Goal: Find specific page/section: Find specific page/section

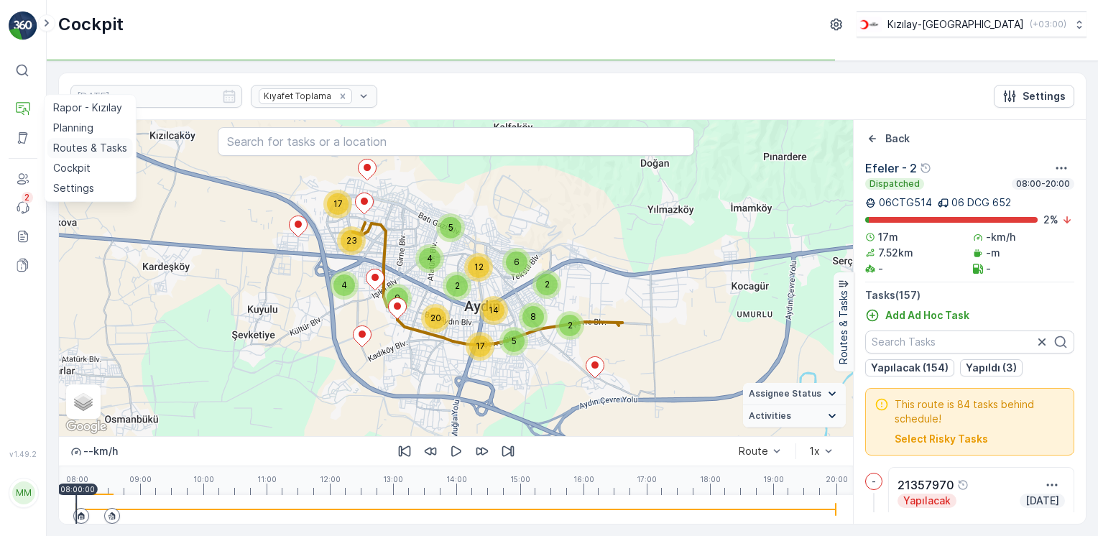
click at [84, 151] on p "Routes & Tasks" at bounding box center [90, 148] width 74 height 14
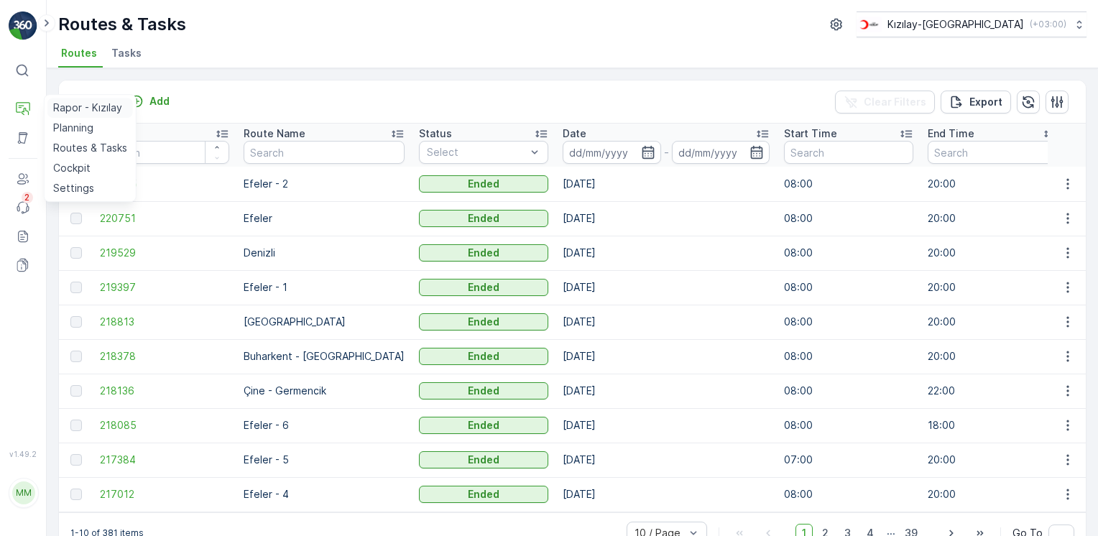
click at [78, 114] on p "Rapor - Kızılay" at bounding box center [87, 108] width 69 height 14
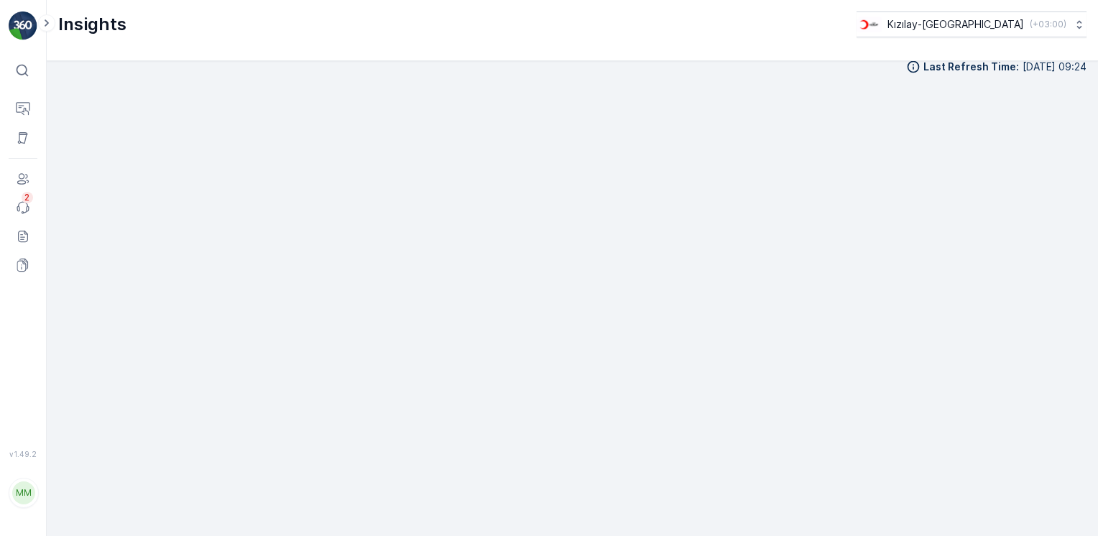
scroll to position [15, 0]
click at [620, 22] on div "Insights Kızılay-Aydın ( +03:00 )" at bounding box center [572, 24] width 1029 height 26
